Goal: Book appointment/travel/reservation

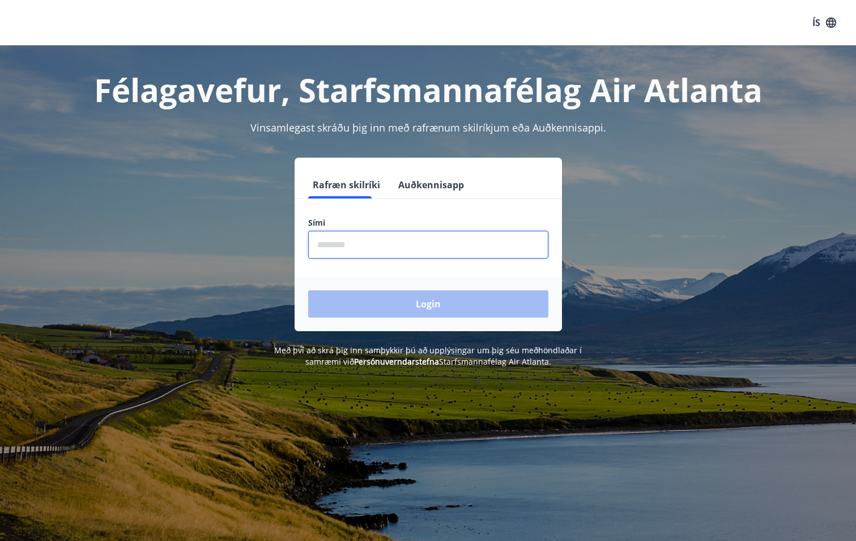
click at [376, 249] on input "phone" at bounding box center [428, 245] width 240 height 28
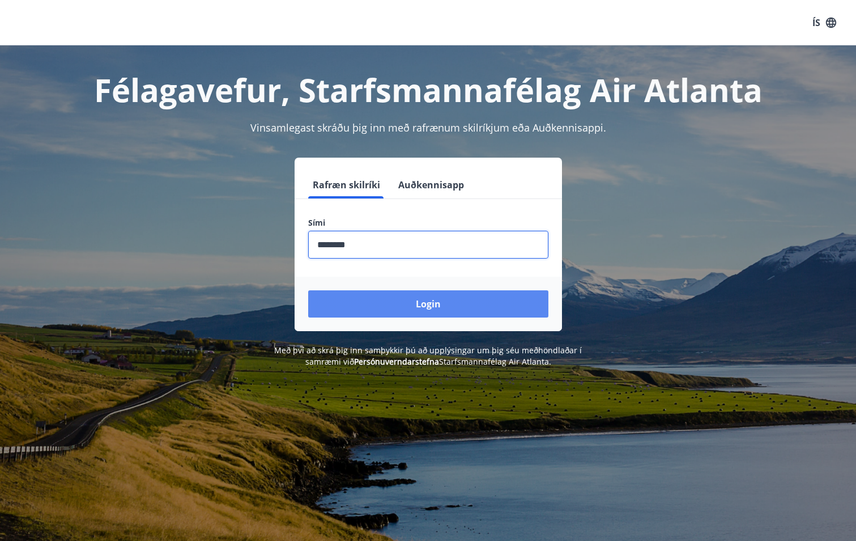
type input "********"
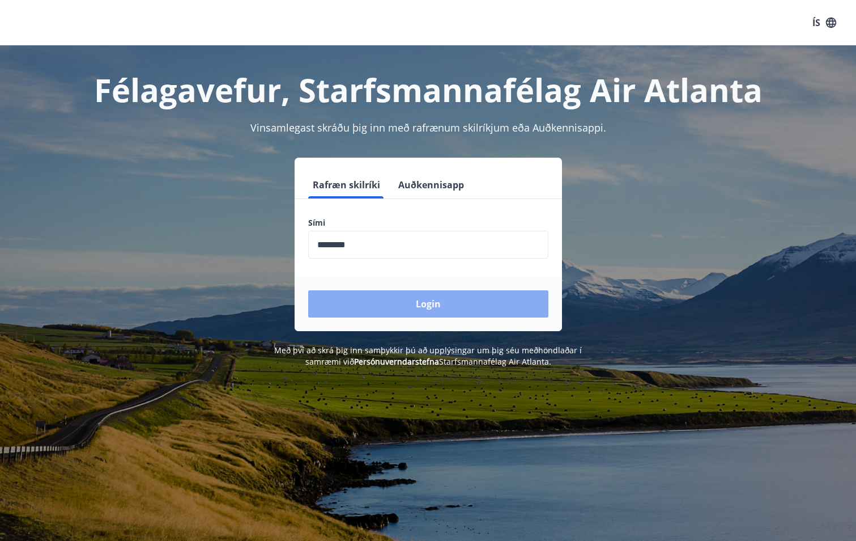
click at [443, 300] on button "Login" at bounding box center [428, 303] width 240 height 27
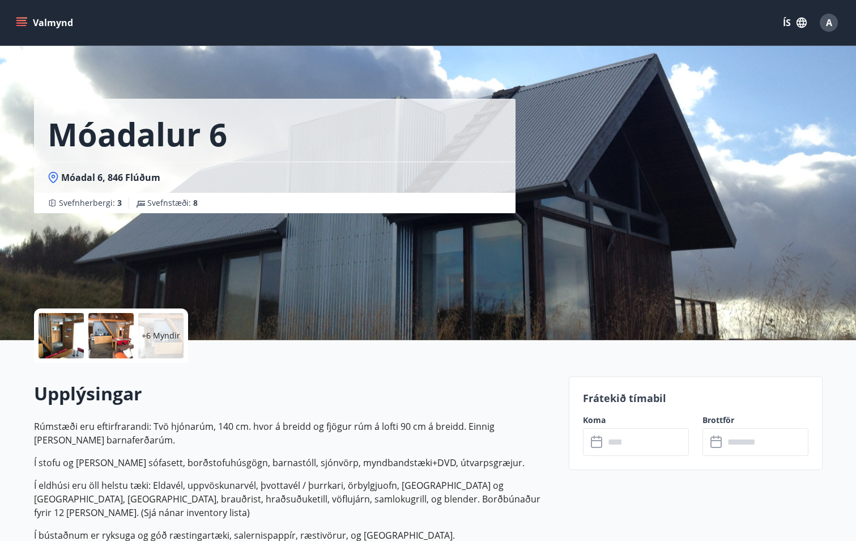
click at [663, 439] on input "text" at bounding box center [647, 442] width 84 height 28
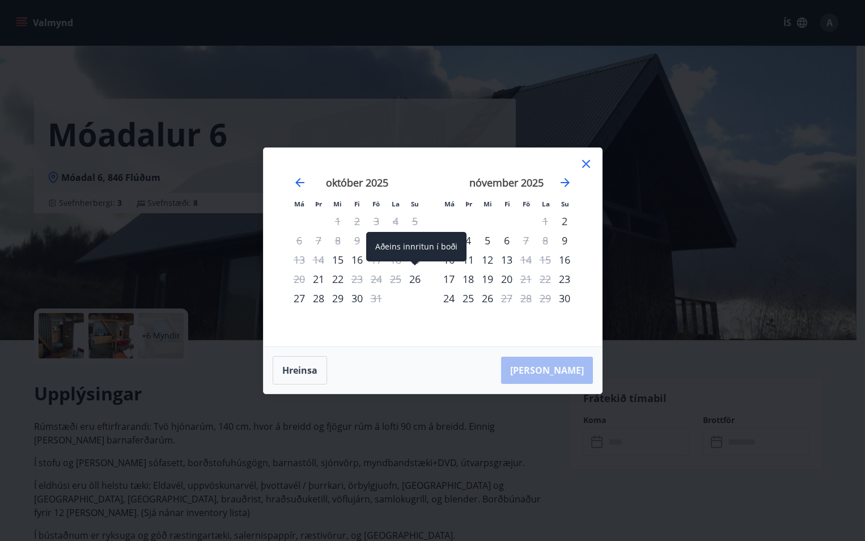
click at [413, 281] on div "26" at bounding box center [414, 278] width 19 height 19
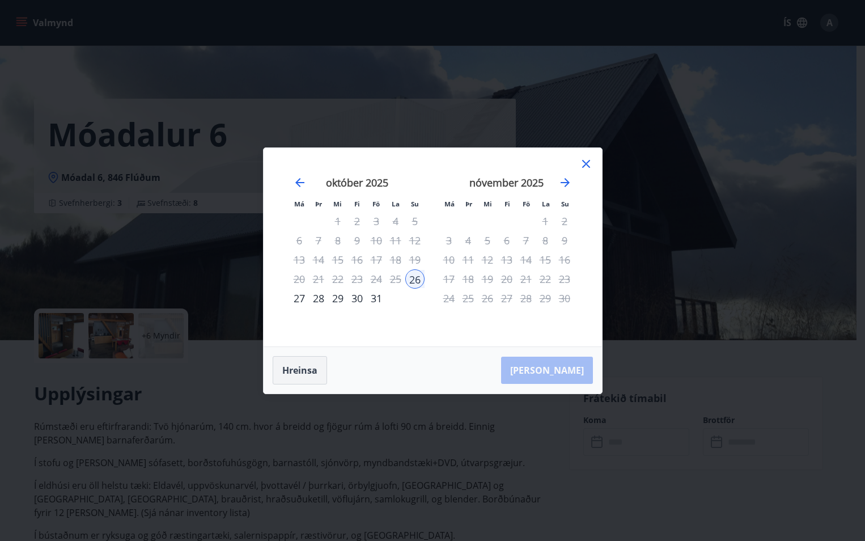
click at [309, 363] on button "Hreinsa" at bounding box center [300, 370] width 54 height 28
click at [581, 160] on icon at bounding box center [586, 164] width 14 height 14
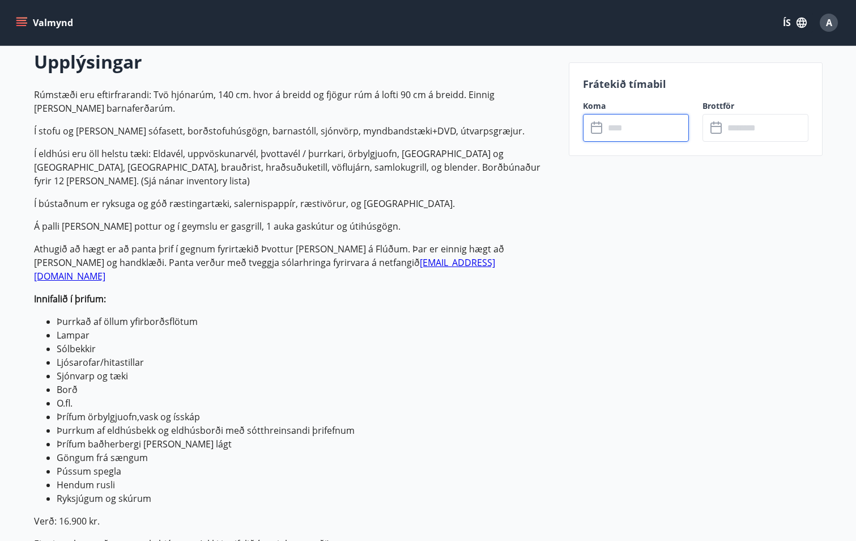
scroll to position [243, 0]
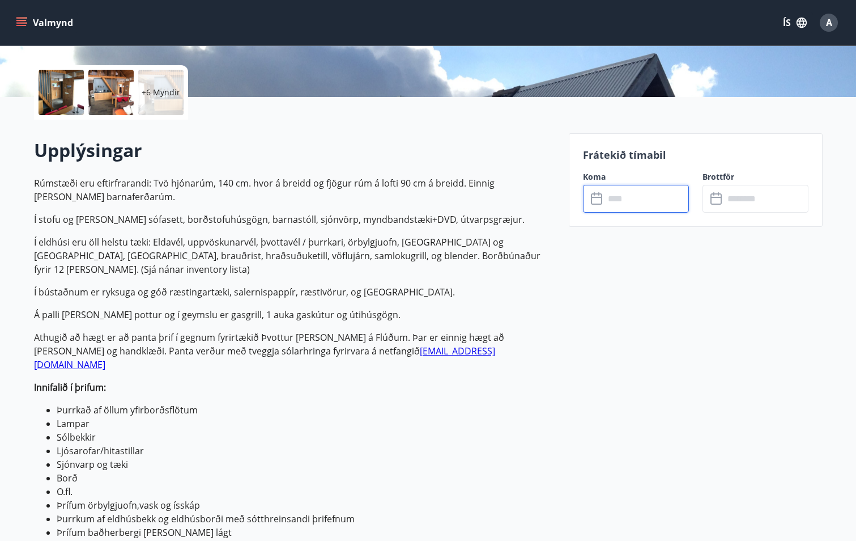
click at [656, 199] on input "text" at bounding box center [647, 199] width 84 height 28
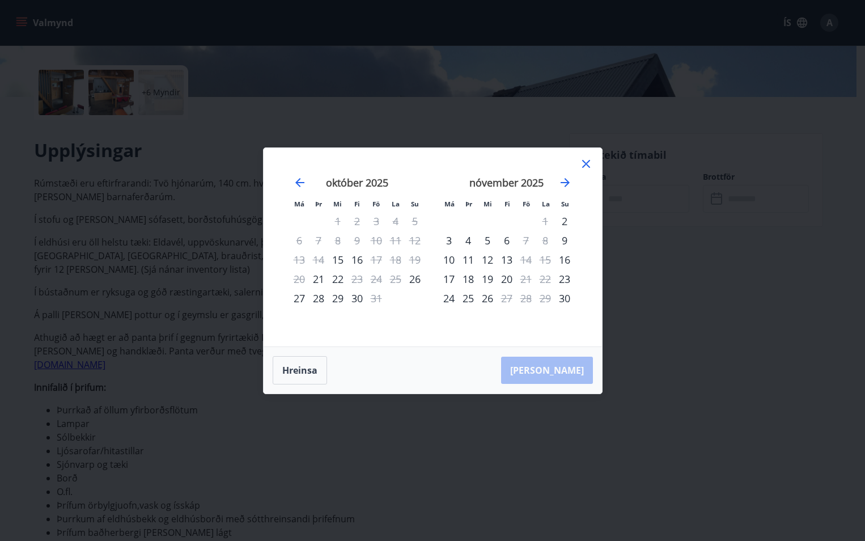
click at [378, 279] on div "24" at bounding box center [376, 278] width 19 height 19
click at [416, 279] on div "26" at bounding box center [414, 278] width 19 height 19
click at [301, 299] on div "27" at bounding box center [299, 297] width 19 height 19
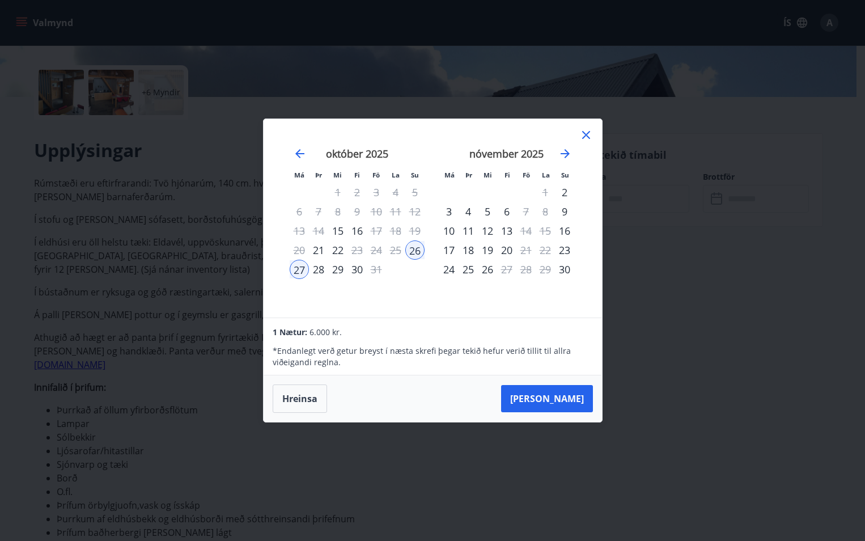
click at [315, 268] on div "28" at bounding box center [318, 269] width 19 height 19
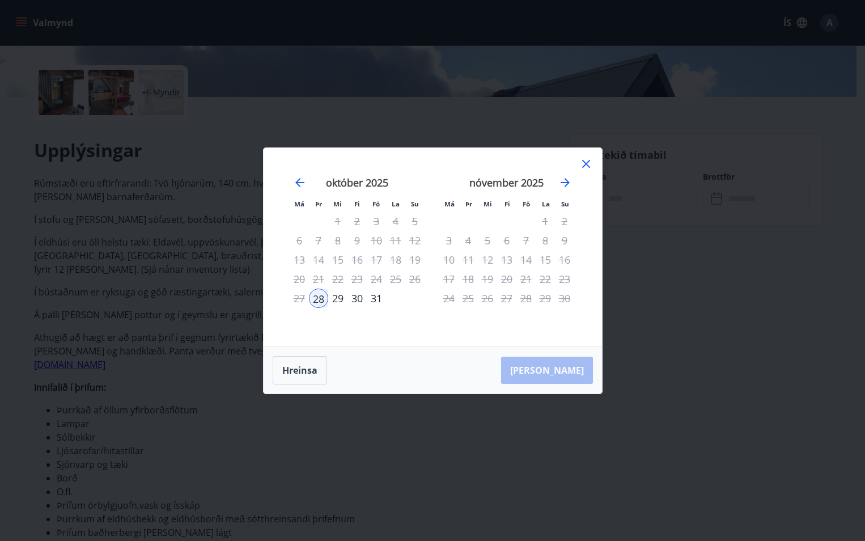
click at [296, 302] on div "27" at bounding box center [299, 297] width 19 height 19
click at [417, 278] on div "26" at bounding box center [414, 278] width 19 height 19
click at [344, 301] on div "29" at bounding box center [337, 297] width 19 height 19
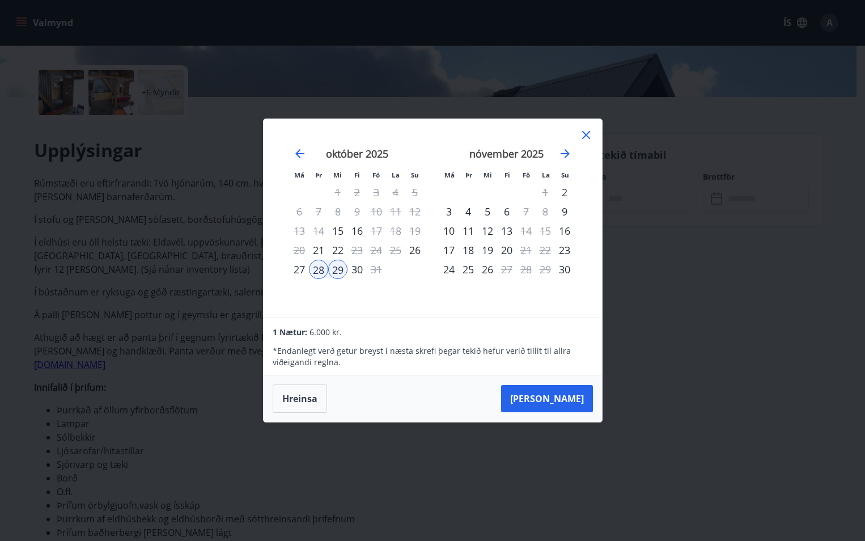
click at [337, 270] on div "29" at bounding box center [337, 269] width 19 height 19
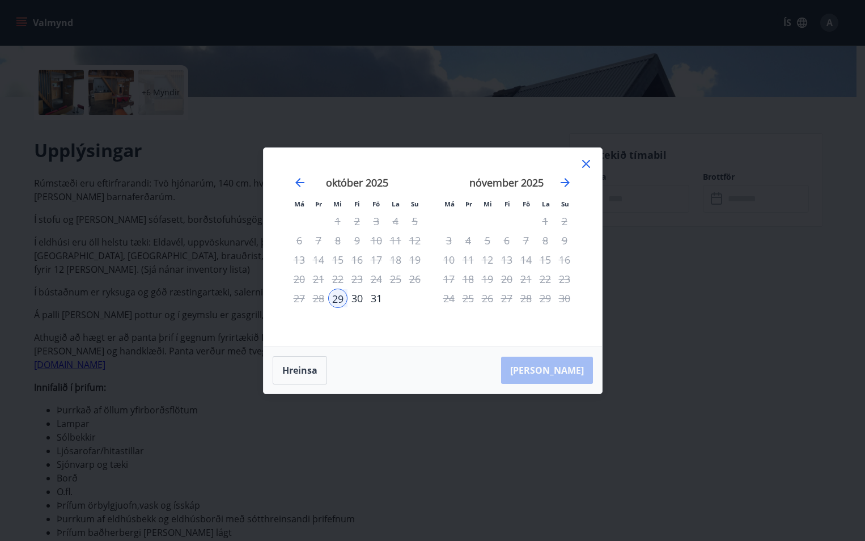
click at [311, 298] on div "28" at bounding box center [318, 297] width 19 height 19
click at [571, 373] on div "Hreinsa Taka Frá" at bounding box center [433, 370] width 338 height 46
click at [304, 373] on button "Hreinsa" at bounding box center [300, 370] width 54 height 28
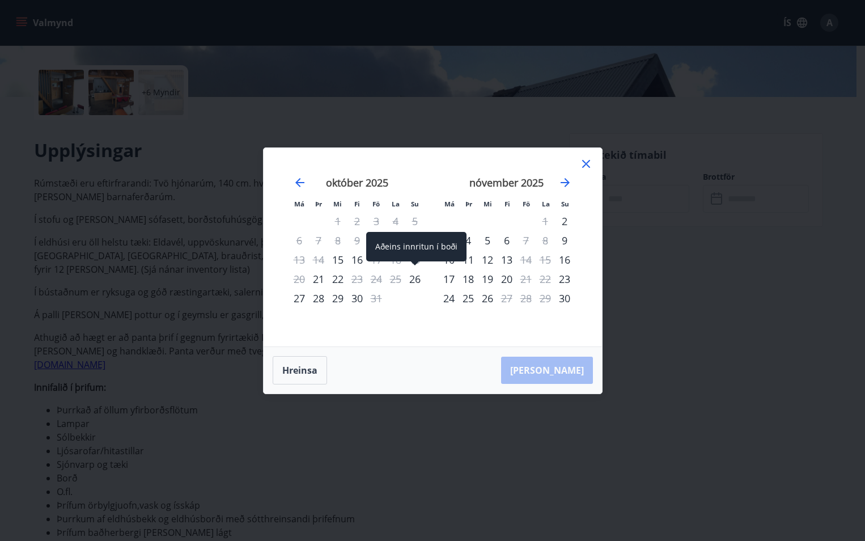
click at [418, 279] on div "26" at bounding box center [414, 278] width 19 height 19
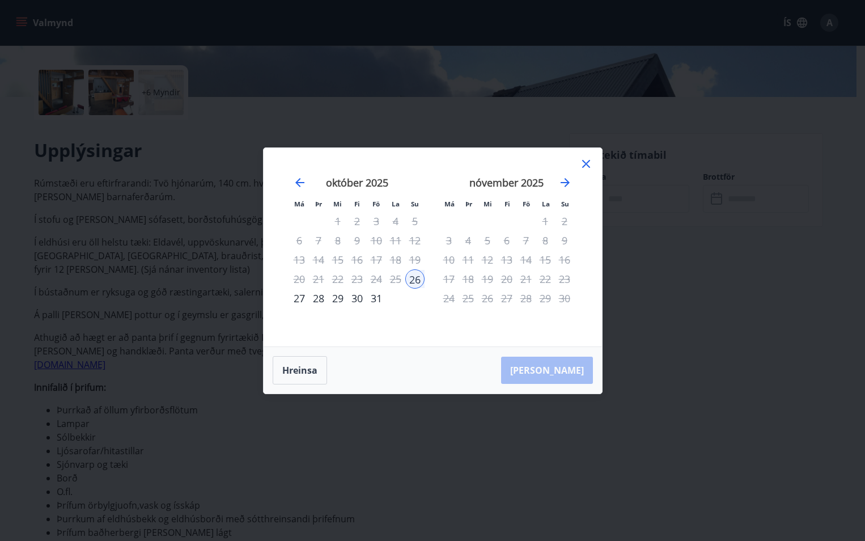
click at [296, 296] on div "27" at bounding box center [299, 297] width 19 height 19
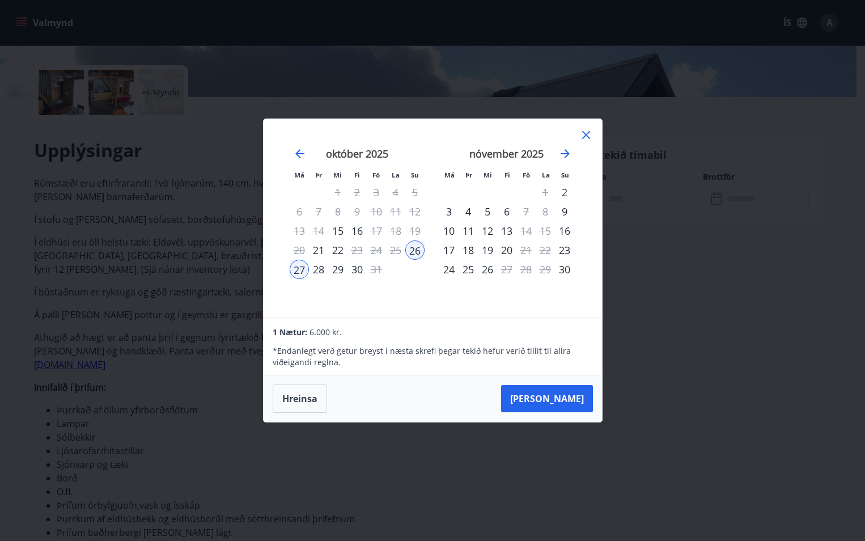
click at [315, 270] on div "28" at bounding box center [318, 269] width 19 height 19
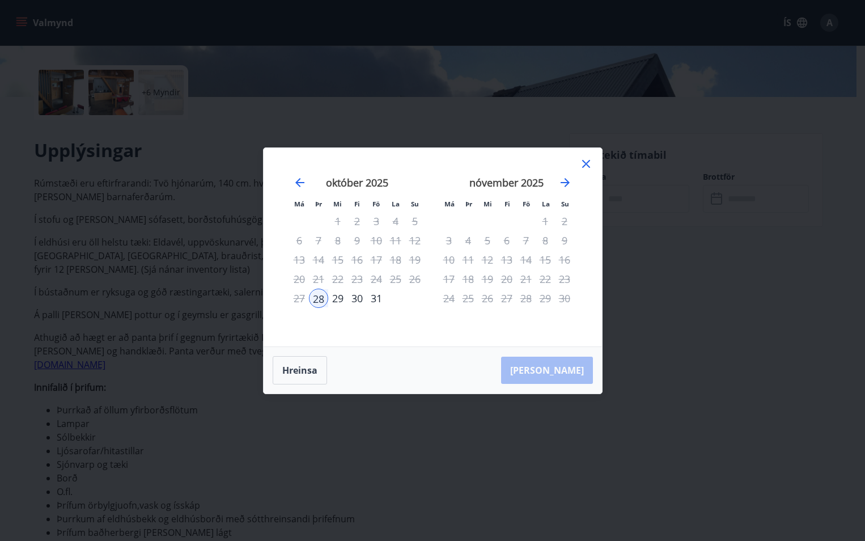
click at [300, 299] on div "27" at bounding box center [299, 297] width 19 height 19
click at [312, 299] on div "28" at bounding box center [318, 297] width 19 height 19
click at [554, 372] on div "Hreinsa Taka Frá" at bounding box center [433, 370] width 338 height 46
click at [305, 368] on button "Hreinsa" at bounding box center [300, 370] width 54 height 28
click at [566, 184] on icon "Move forward to switch to the next month." at bounding box center [565, 183] width 14 height 14
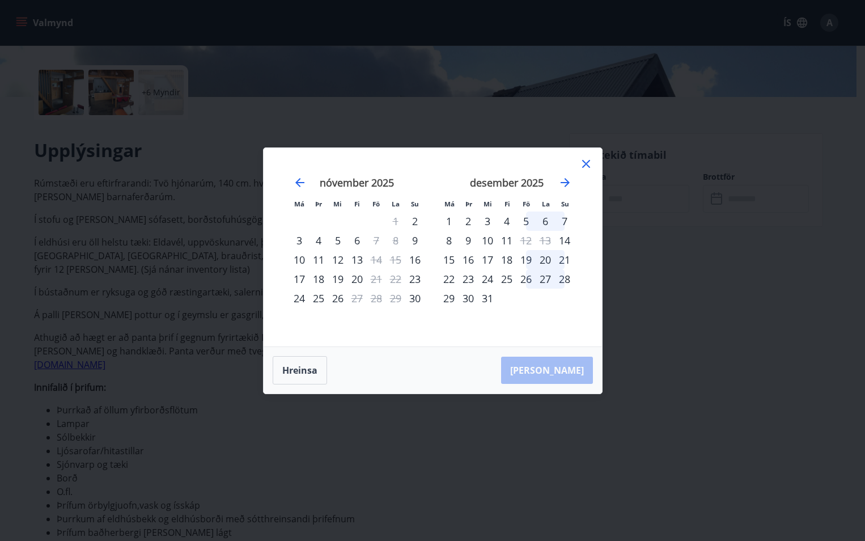
click at [589, 163] on icon at bounding box center [586, 164] width 14 height 14
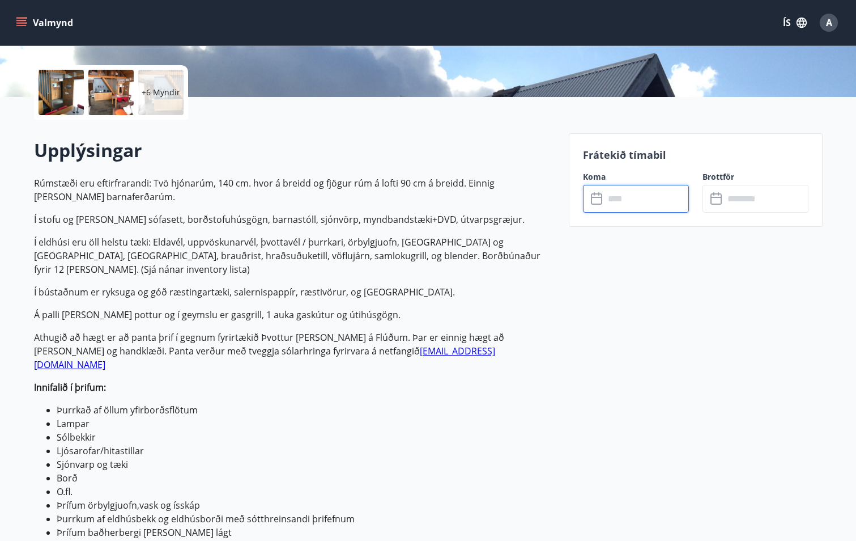
scroll to position [0, 0]
